Goal: Answer question/provide support: Share knowledge or assist other users

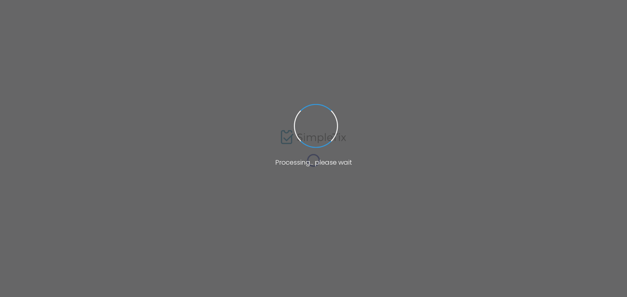
type input "flam"
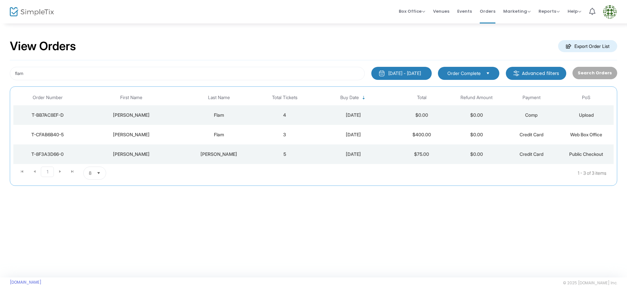
click at [60, 133] on div "T-CFAB6B40-5" at bounding box center [47, 135] width 65 height 7
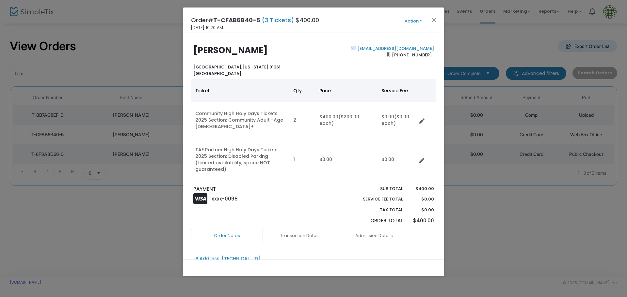
click at [421, 20] on button "Action" at bounding box center [412, 21] width 39 height 7
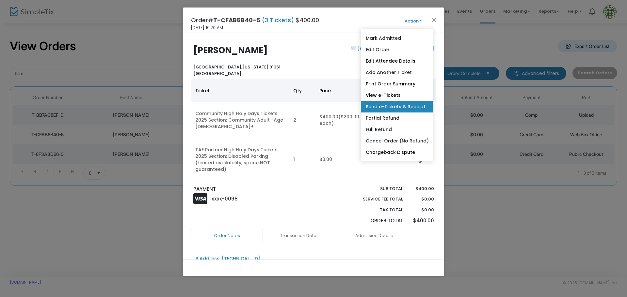
click at [398, 105] on link "Send e-Tickets & Receipt" at bounding box center [397, 106] width 72 height 11
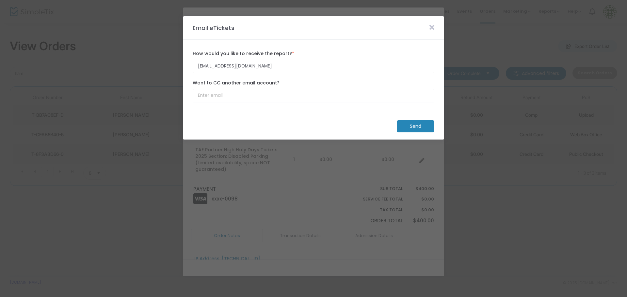
click at [422, 125] on m-button "Send" at bounding box center [415, 126] width 38 height 12
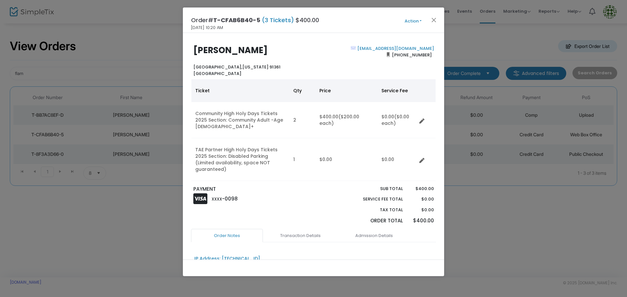
click at [423, 18] on button "Action" at bounding box center [412, 21] width 39 height 7
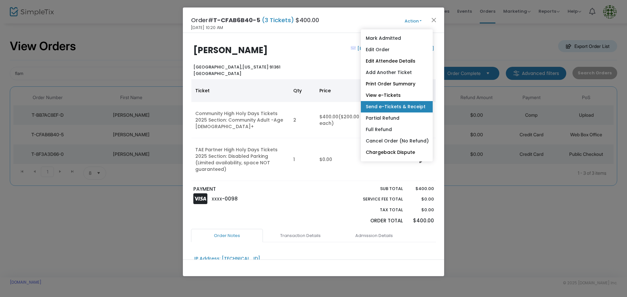
click at [400, 103] on link "Send e-Tickets & Receipt" at bounding box center [397, 106] width 72 height 11
type input "[EMAIL_ADDRESS][DOMAIN_NAME]"
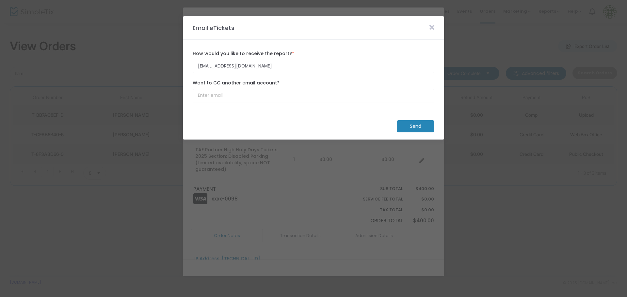
click at [425, 128] on m-button "Send" at bounding box center [415, 126] width 38 height 12
